Goal: Task Accomplishment & Management: Complete application form

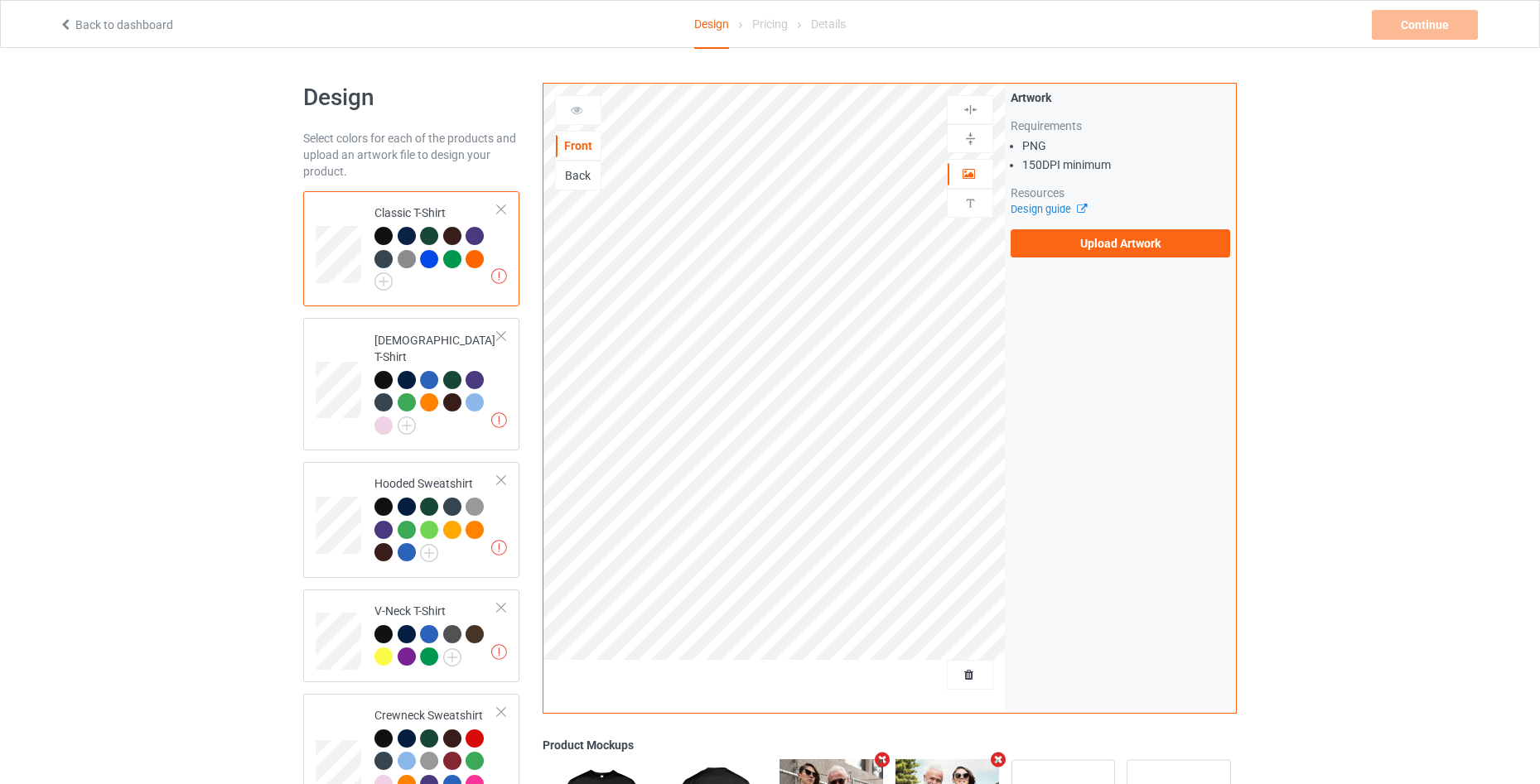
scroll to position [381, 0]
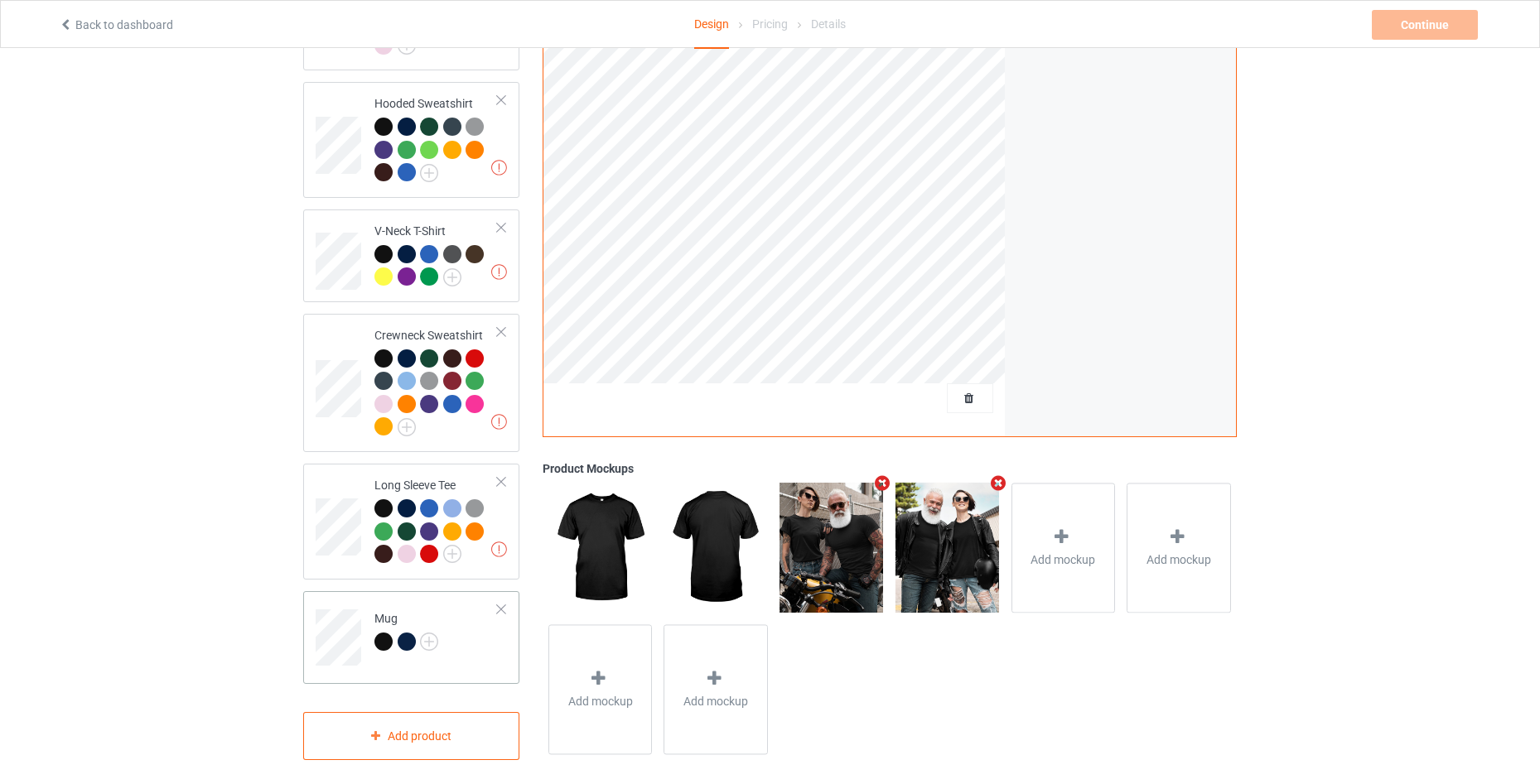
click at [468, 662] on div "Mug" at bounding box center [411, 637] width 216 height 93
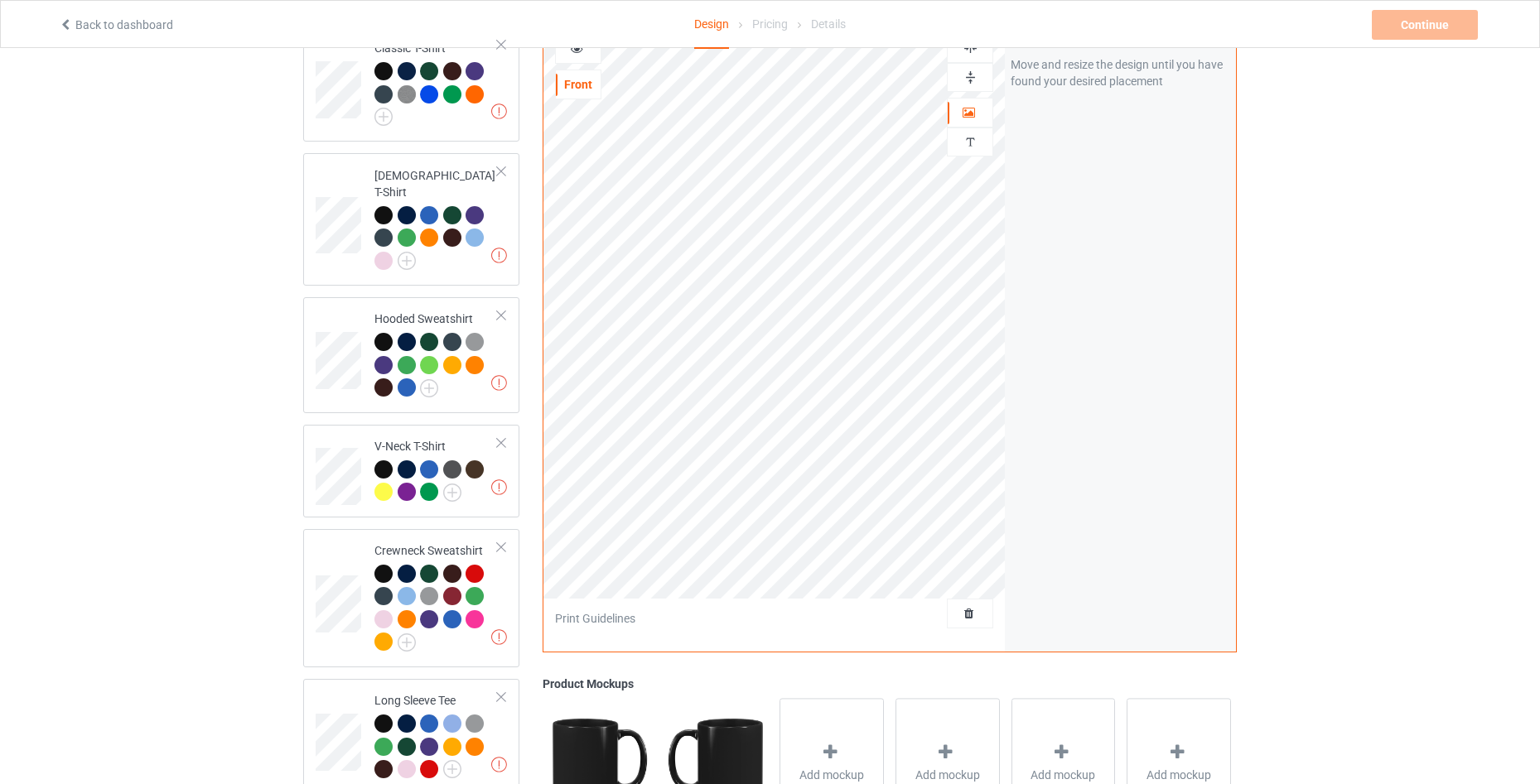
scroll to position [49, 0]
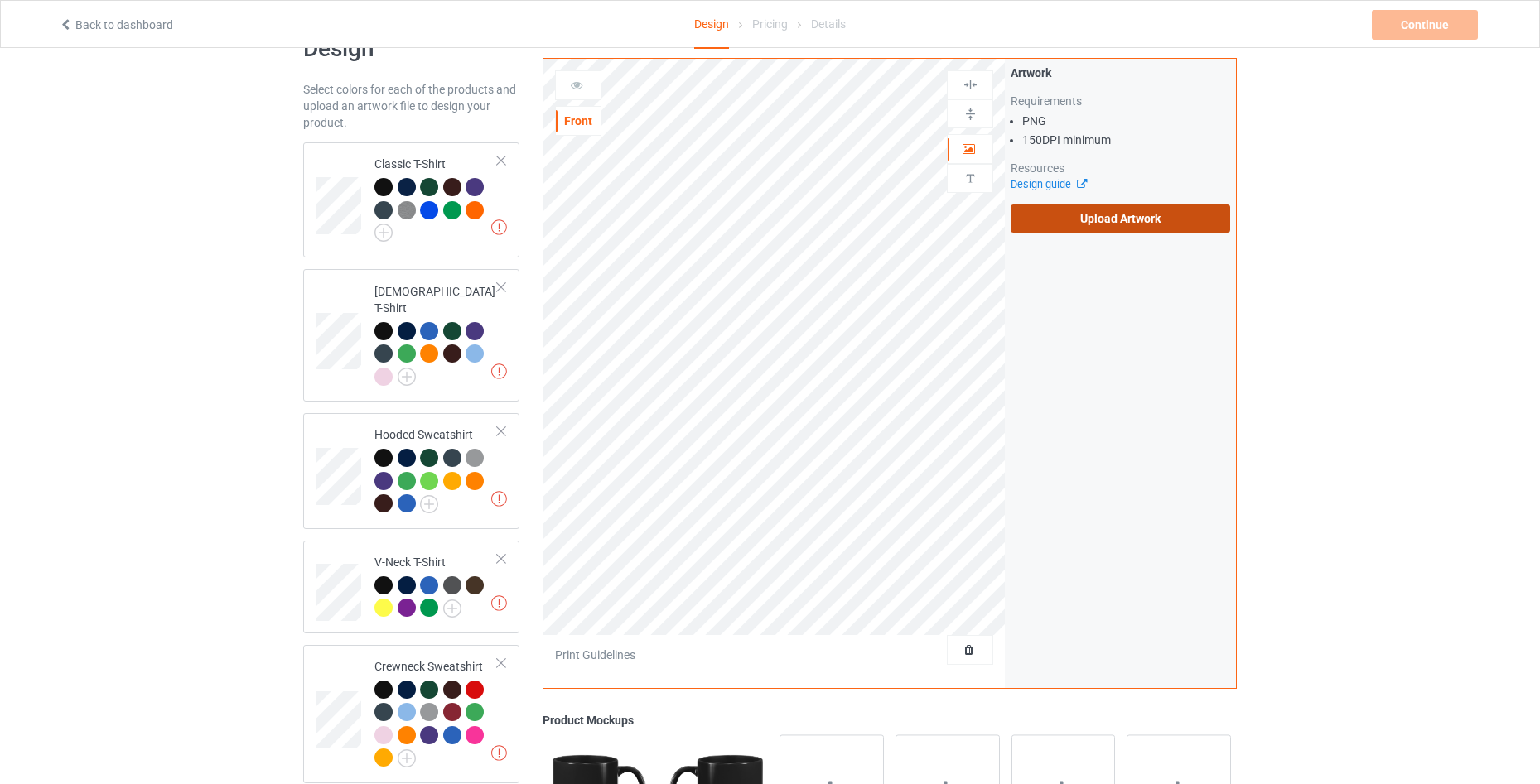
click at [1182, 212] on label "Upload Artwork" at bounding box center [1120, 218] width 219 height 28
click at [0, 0] on input "Upload Artwork" at bounding box center [0, 0] width 0 height 0
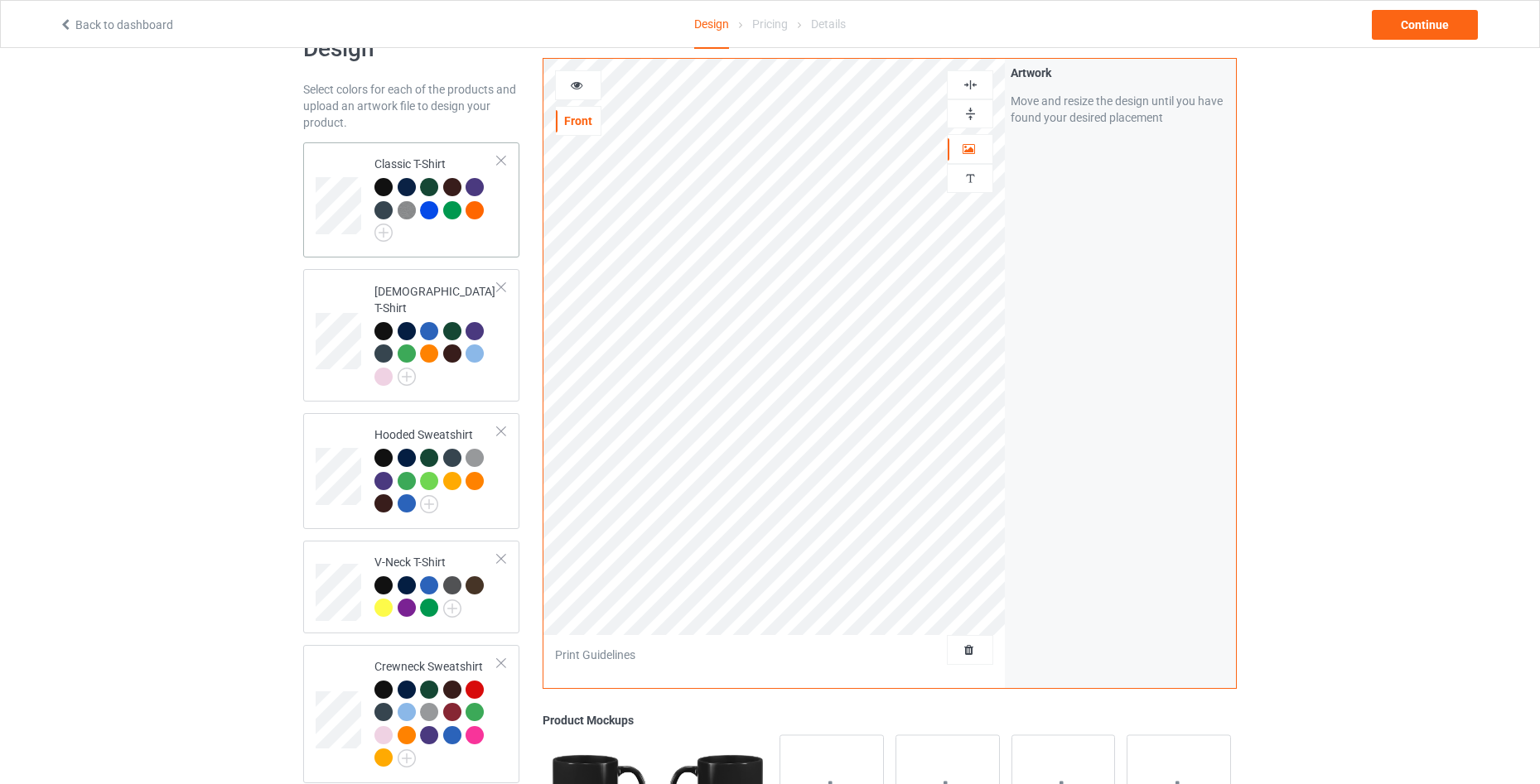
click at [456, 246] on td "Classic T-Shirt" at bounding box center [436, 200] width 142 height 102
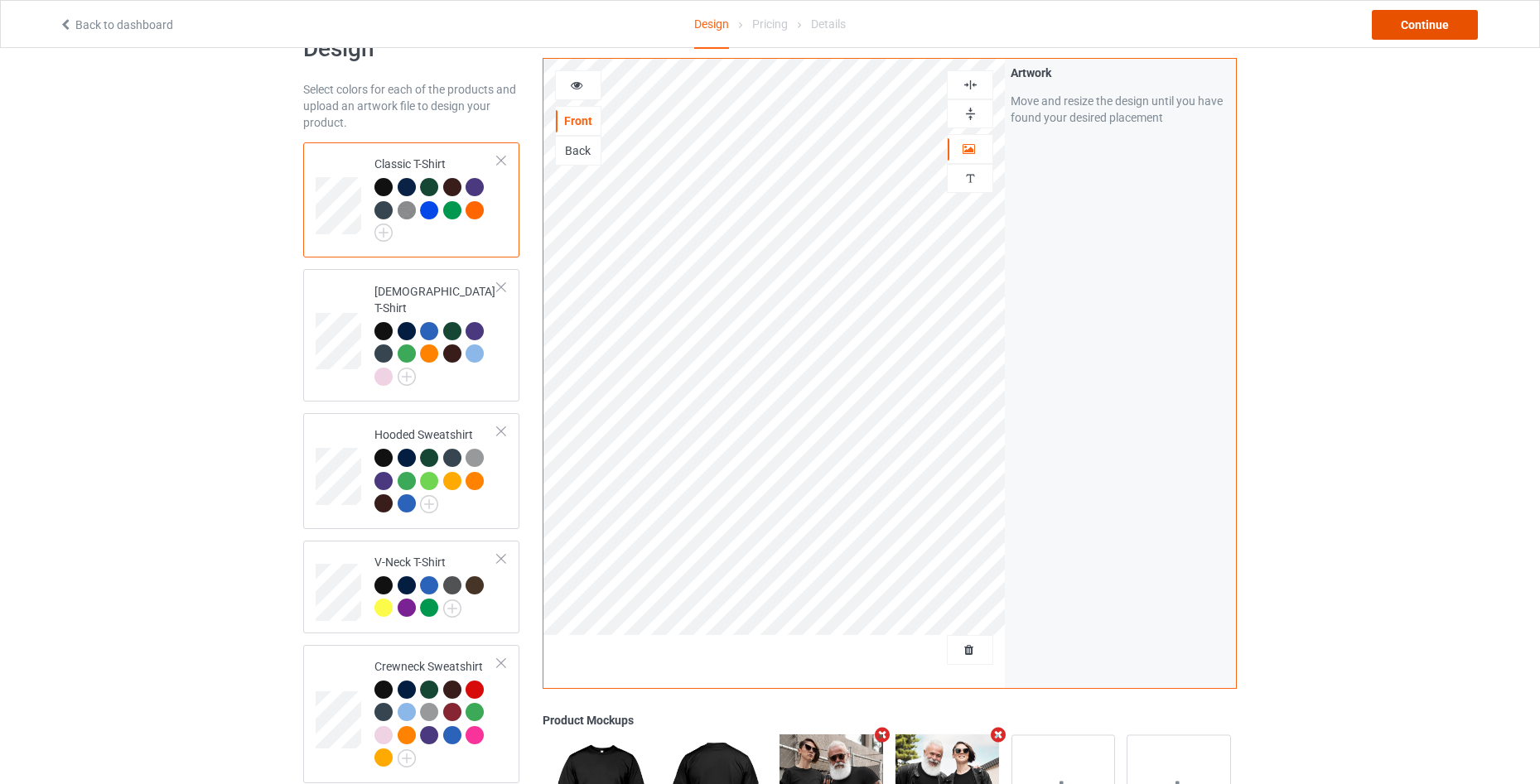
click at [1403, 33] on div "Continue" at bounding box center [1425, 25] width 106 height 30
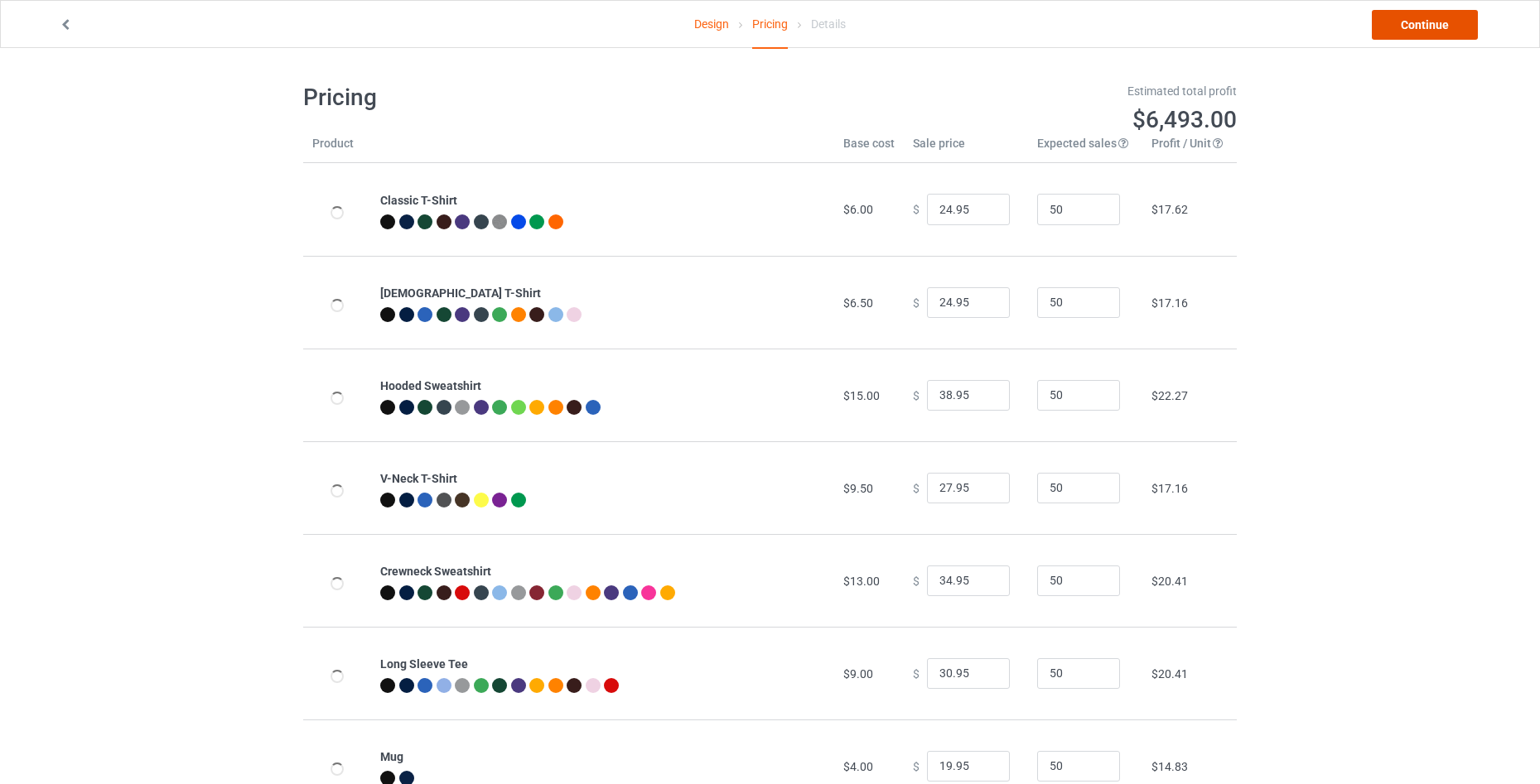
click at [1407, 34] on link "Continue" at bounding box center [1425, 25] width 106 height 30
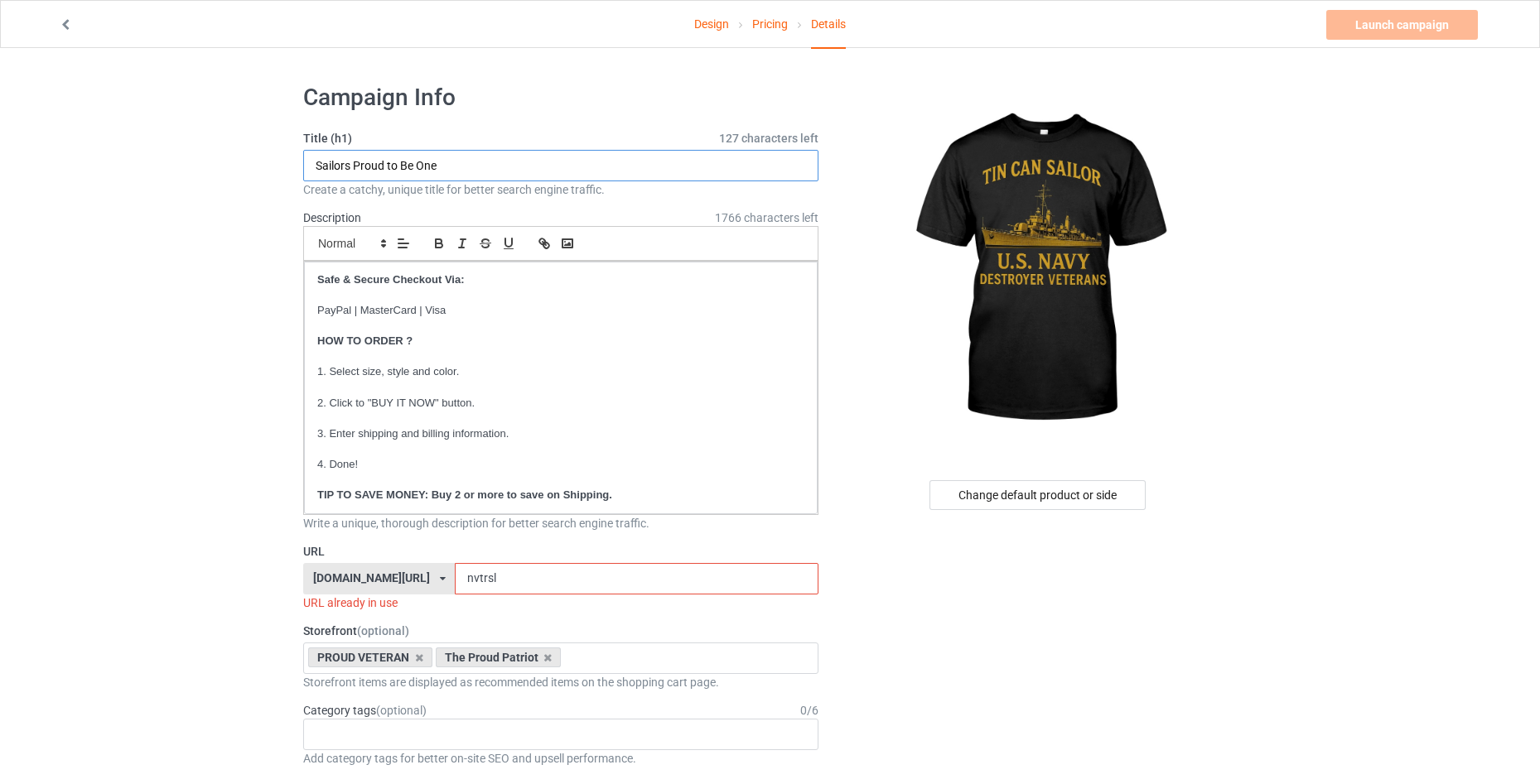
drag, startPoint x: 461, startPoint y: 171, endPoint x: 263, endPoint y: 156, distance: 198.6
type input "TIN CAN SAILOR"
click at [490, 578] on input "nvtrsl" at bounding box center [636, 578] width 363 height 31
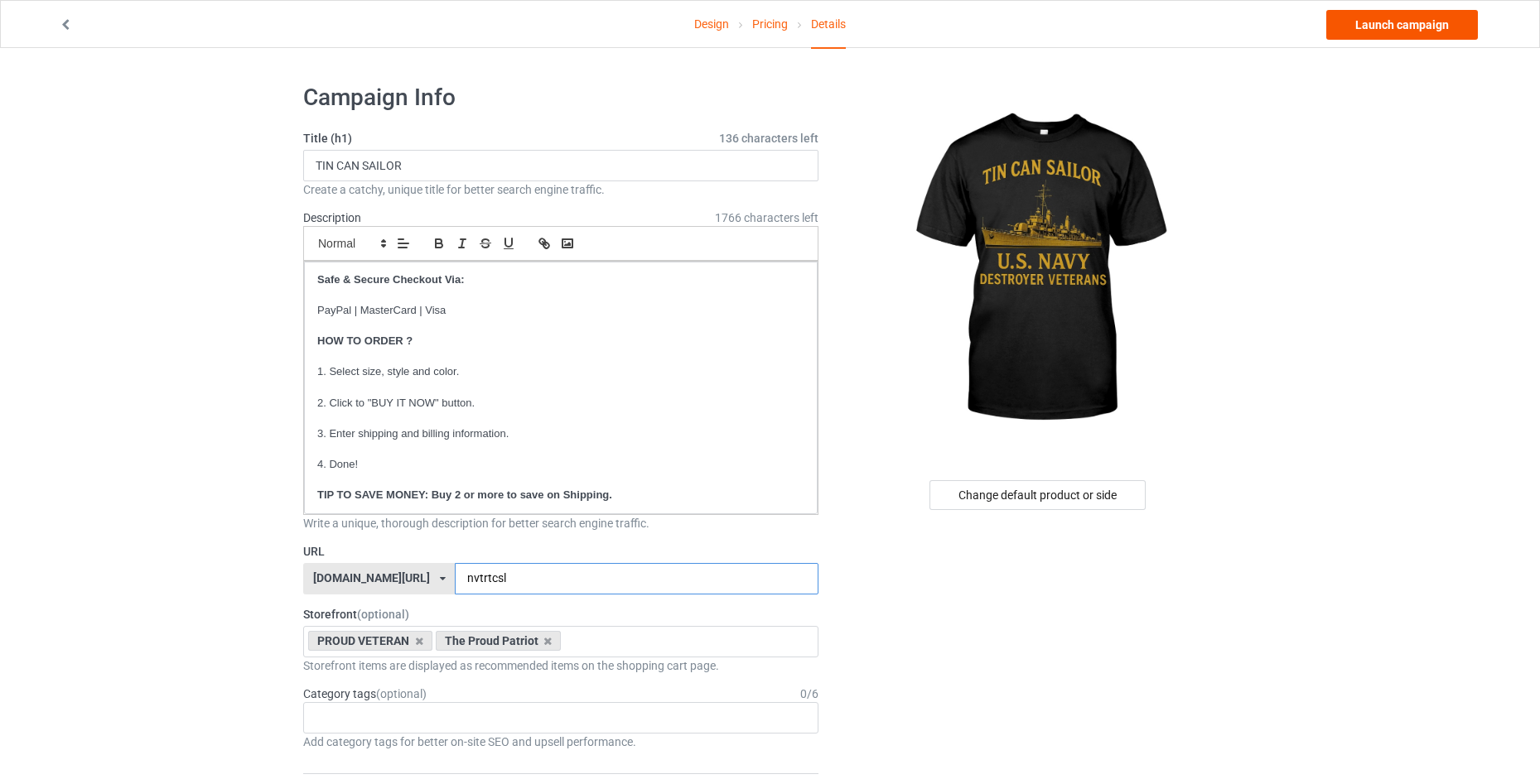
type input "nvtrtcsl"
click at [1360, 23] on link "Launch campaign" at bounding box center [1402, 25] width 151 height 30
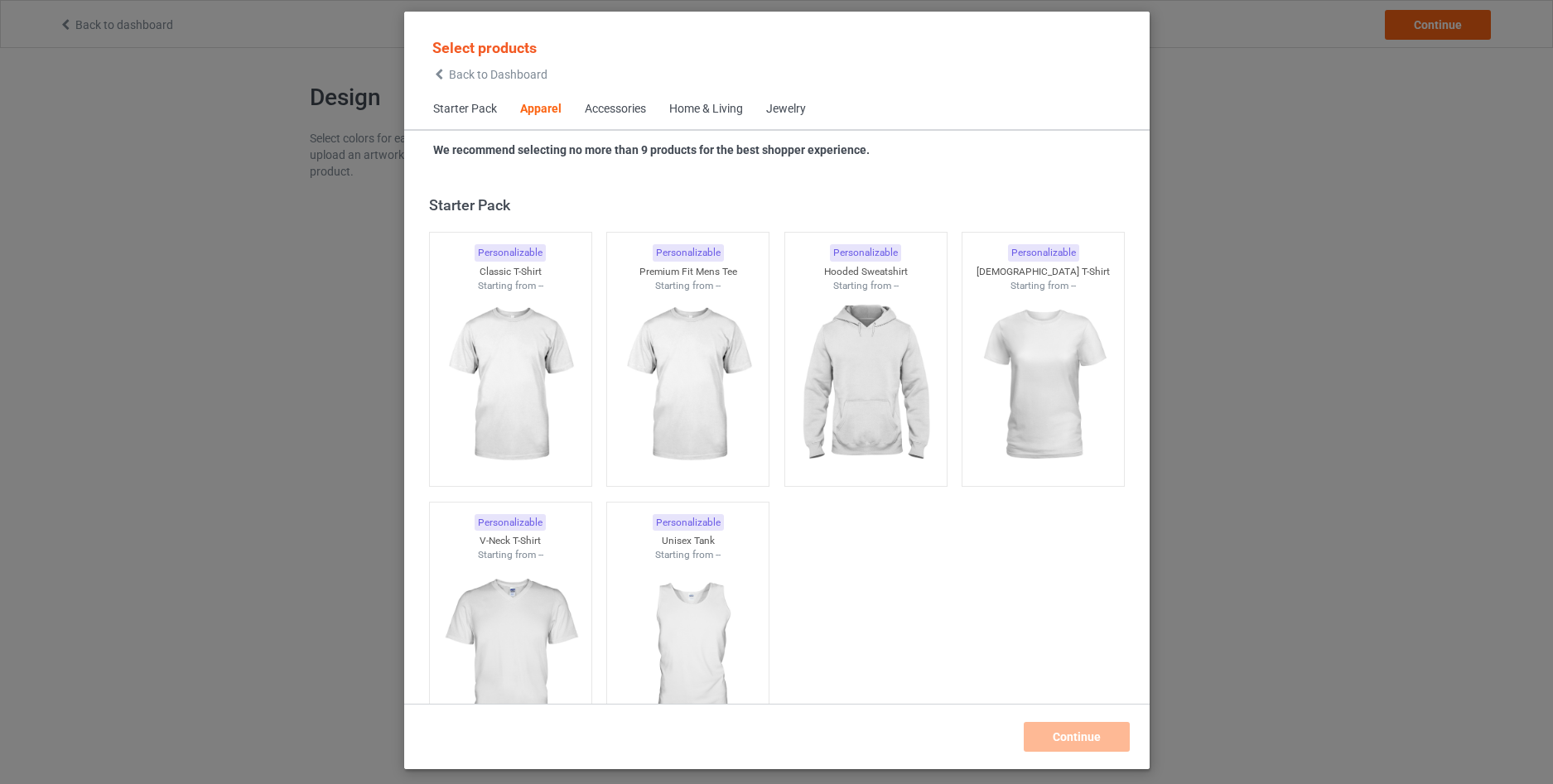
scroll to position [617, 0]
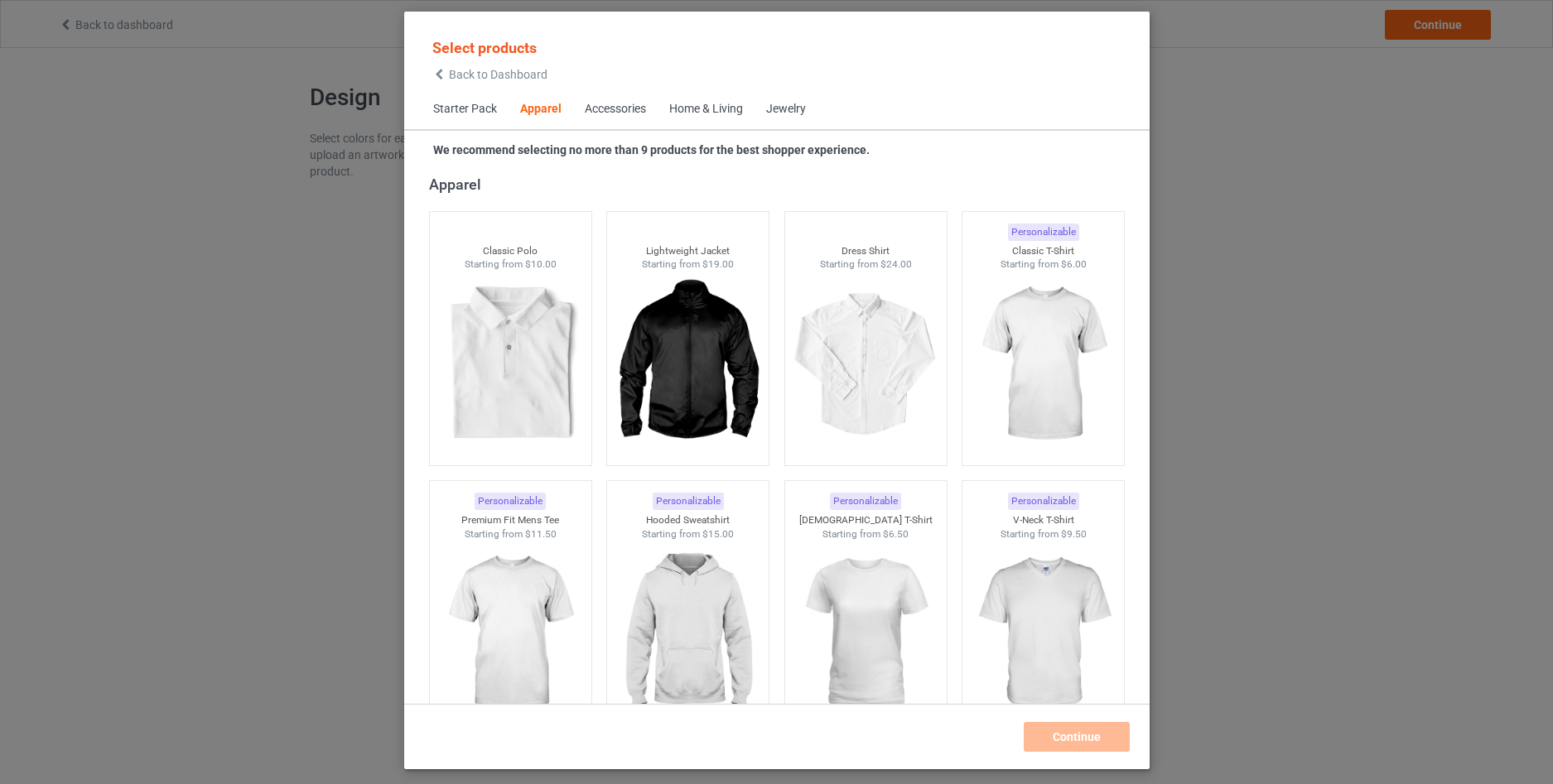
click at [449, 70] on span "Back to Dashboard" at bounding box center [498, 75] width 99 height 14
